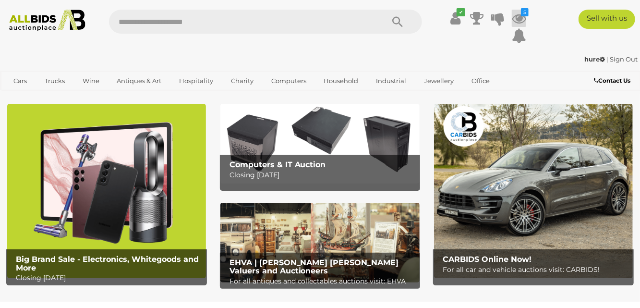
click at [515, 21] on icon at bounding box center [519, 18] width 14 height 17
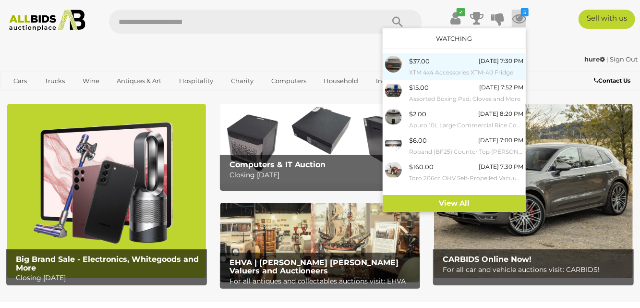
click at [425, 62] on span "$37.00" at bounding box center [419, 61] width 21 height 8
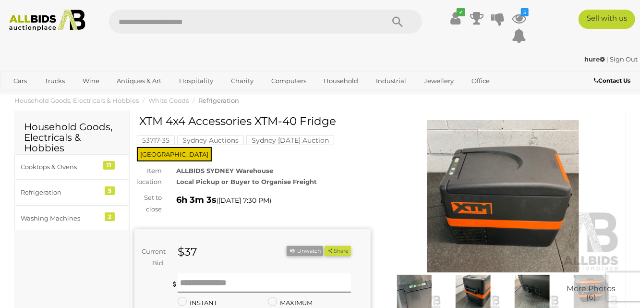
click at [492, 232] on img at bounding box center [503, 196] width 236 height 152
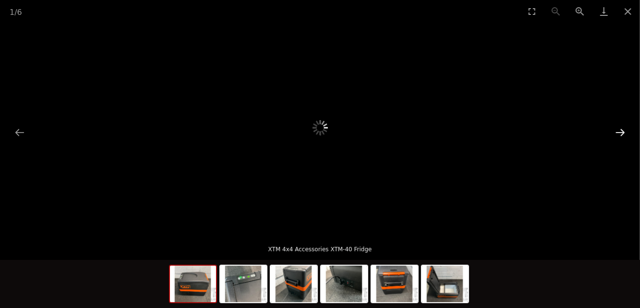
click at [623, 128] on button "Next slide" at bounding box center [621, 132] width 20 height 19
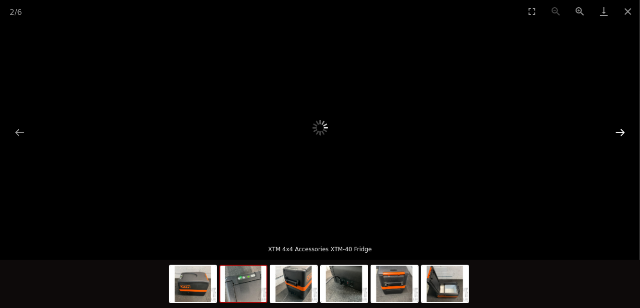
click at [622, 129] on button "Next slide" at bounding box center [621, 132] width 20 height 19
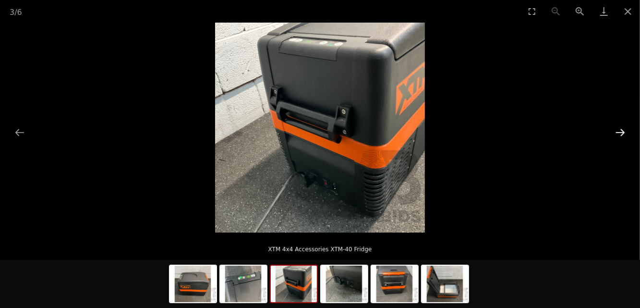
click at [622, 129] on button "Next slide" at bounding box center [621, 132] width 20 height 19
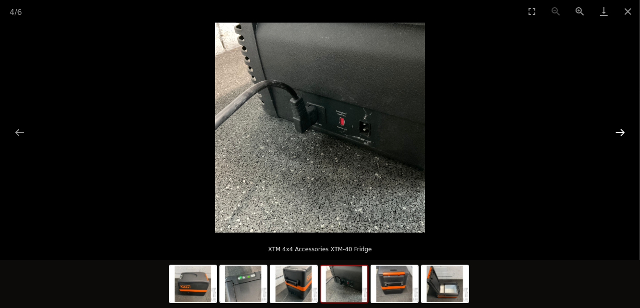
click at [622, 129] on button "Next slide" at bounding box center [621, 132] width 20 height 19
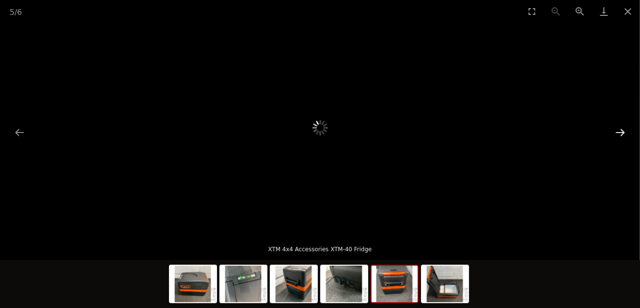
click at [622, 129] on button "Next slide" at bounding box center [621, 132] width 20 height 19
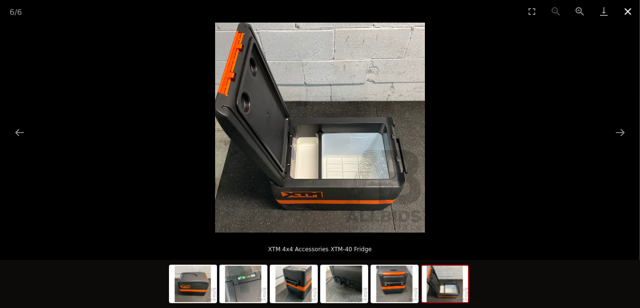
click at [633, 16] on button "Close gallery" at bounding box center [628, 11] width 24 height 23
